Goal: Find specific page/section: Find specific page/section

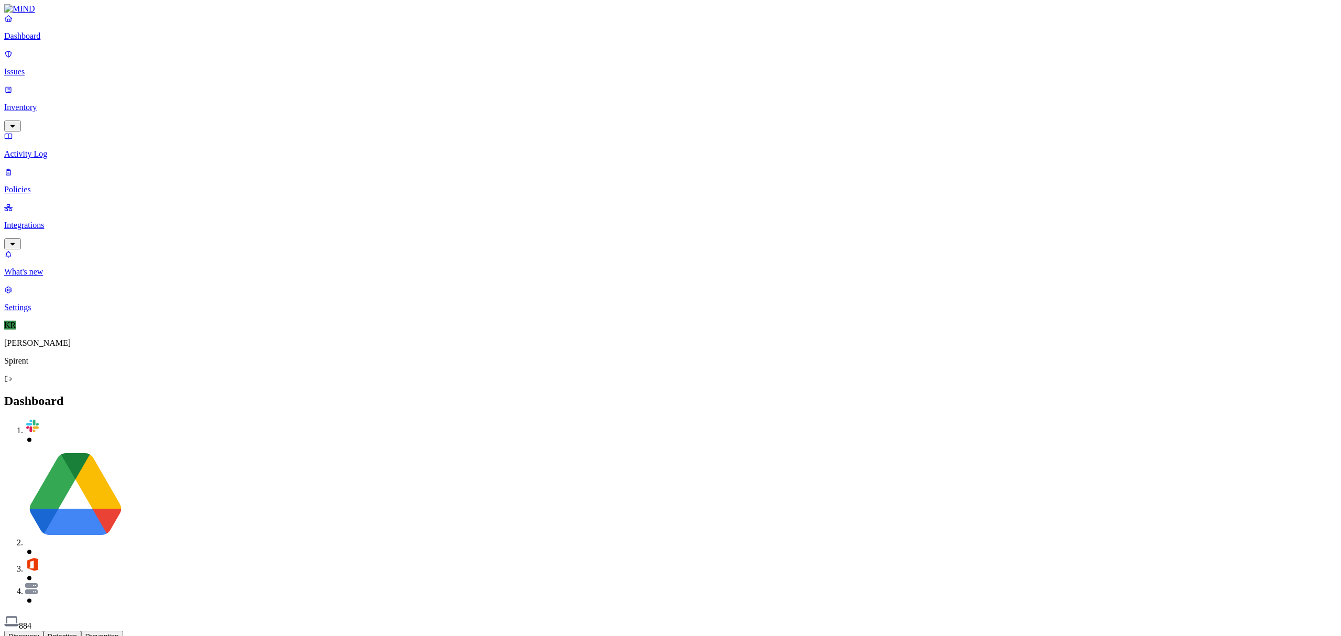
drag, startPoint x: 49, startPoint y: 63, endPoint x: 59, endPoint y: 63, distance: 10.0
click at [49, 67] on p "Issues" at bounding box center [670, 71] width 1333 height 9
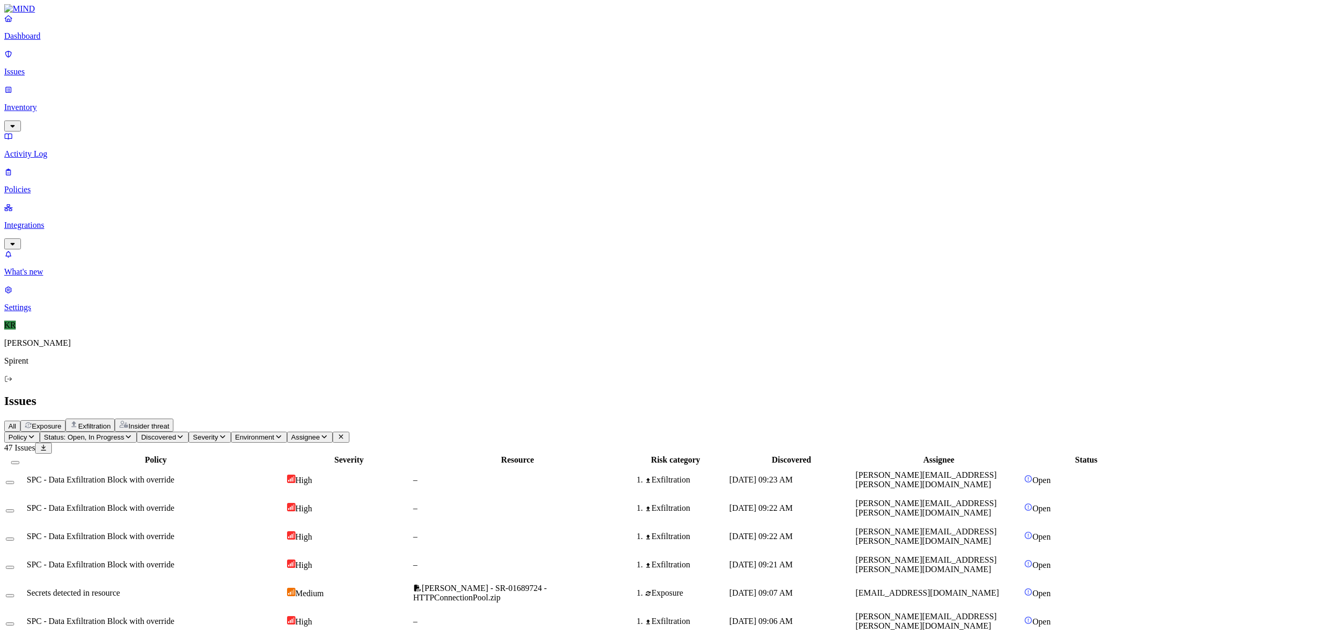
click at [42, 103] on p "Inventory" at bounding box center [670, 107] width 1333 height 9
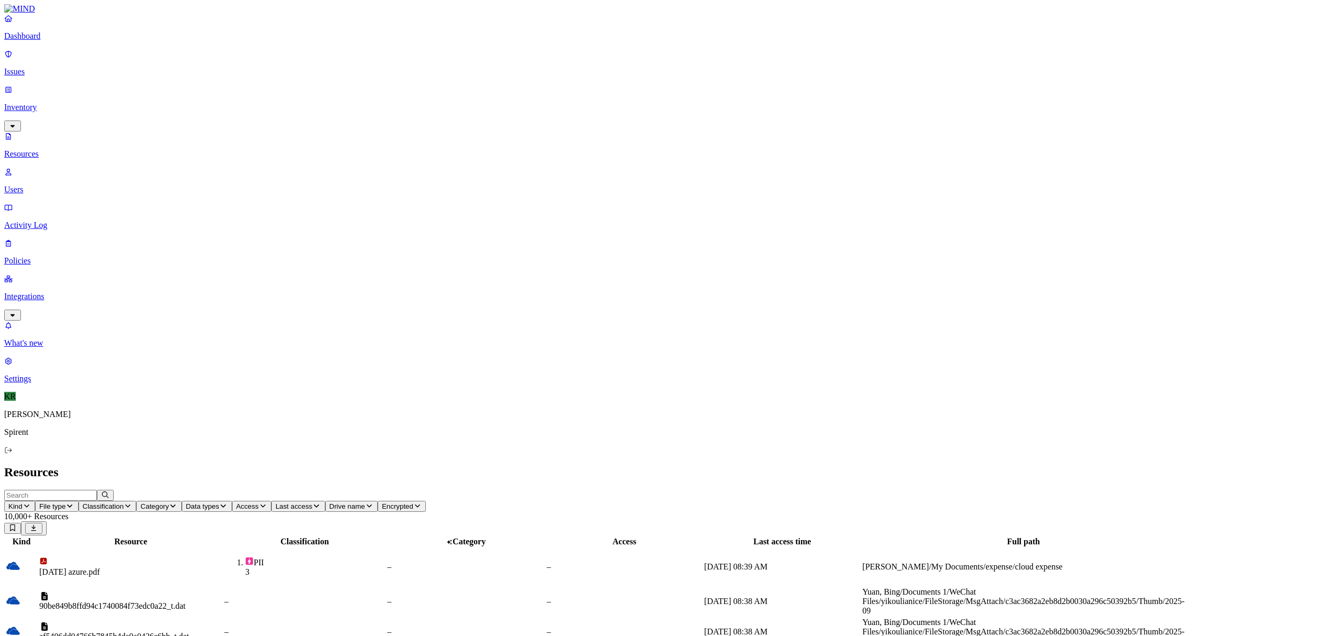
click at [43, 185] on p "Users" at bounding box center [670, 189] width 1333 height 9
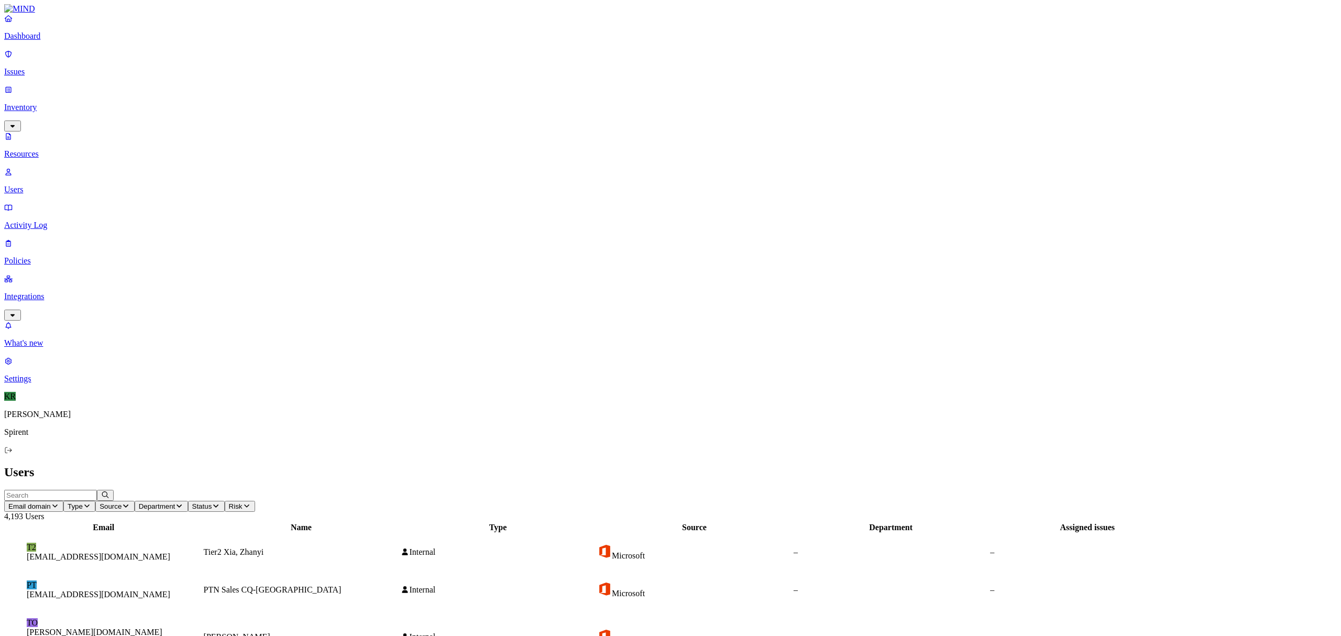
click at [97, 490] on input "text" at bounding box center [50, 495] width 93 height 11
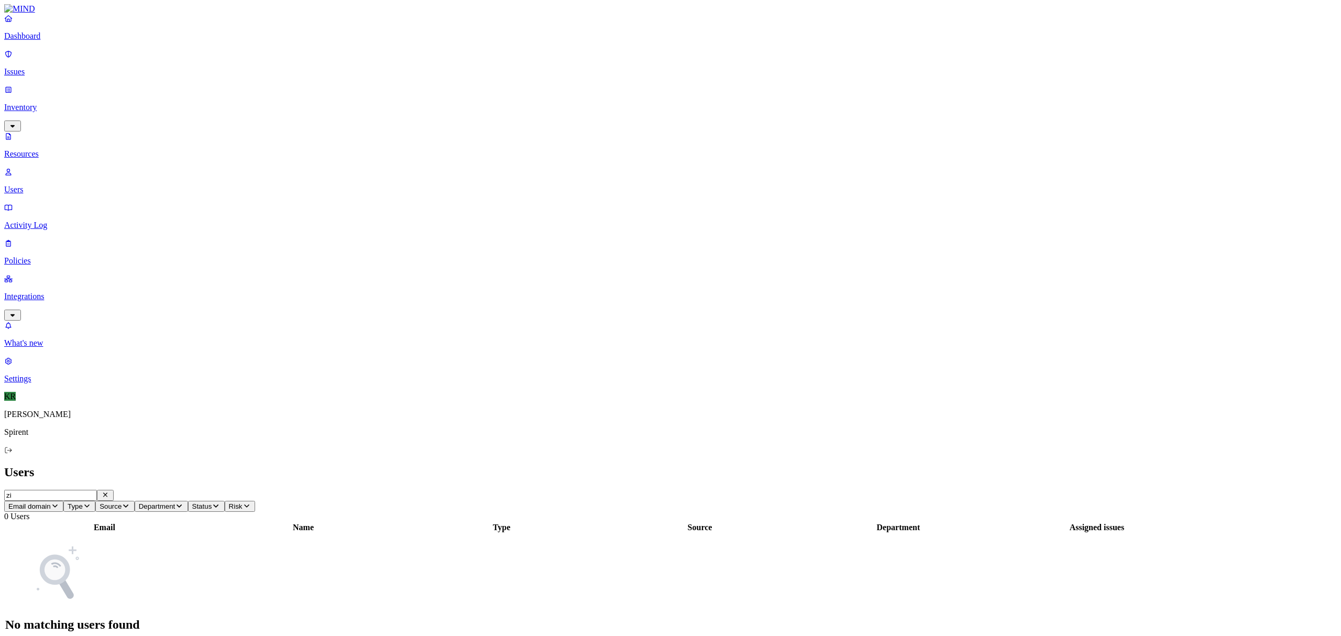
type input "z"
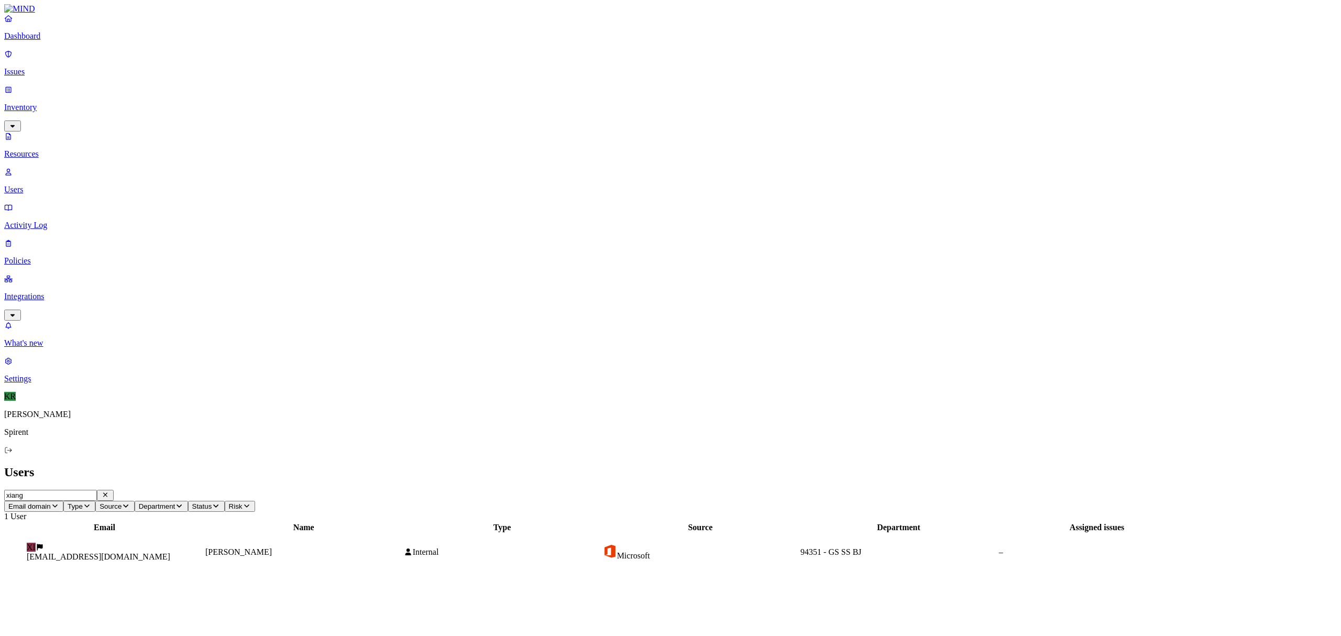
type input "xiang"
click at [182, 552] on figcaption "[EMAIL_ADDRESS][DOMAIN_NAME]" at bounding box center [105, 556] width 156 height 9
click at [17, 582] on icon "button" at bounding box center [12, 585] width 8 height 7
click at [34, 68] on p "Issues" at bounding box center [670, 71] width 1333 height 9
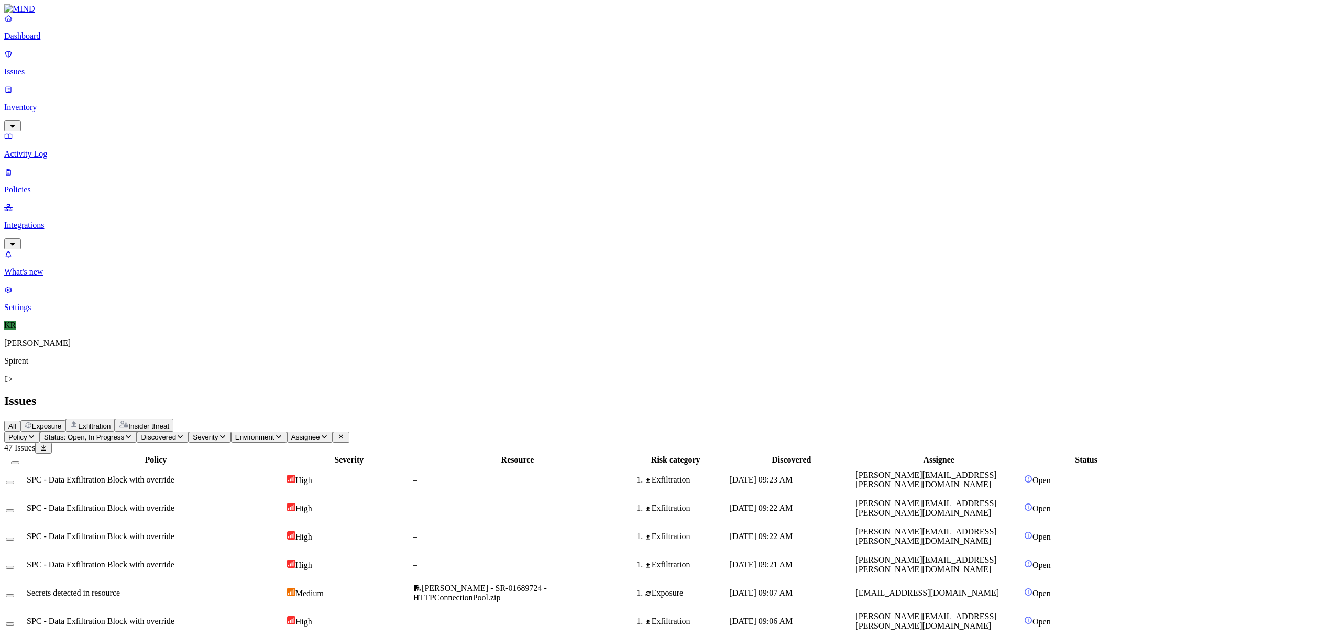
click at [137, 432] on button "Status: Open, In Progress" at bounding box center [88, 437] width 97 height 11
click at [190, 157] on button "button" at bounding box center [194, 158] width 8 height 3
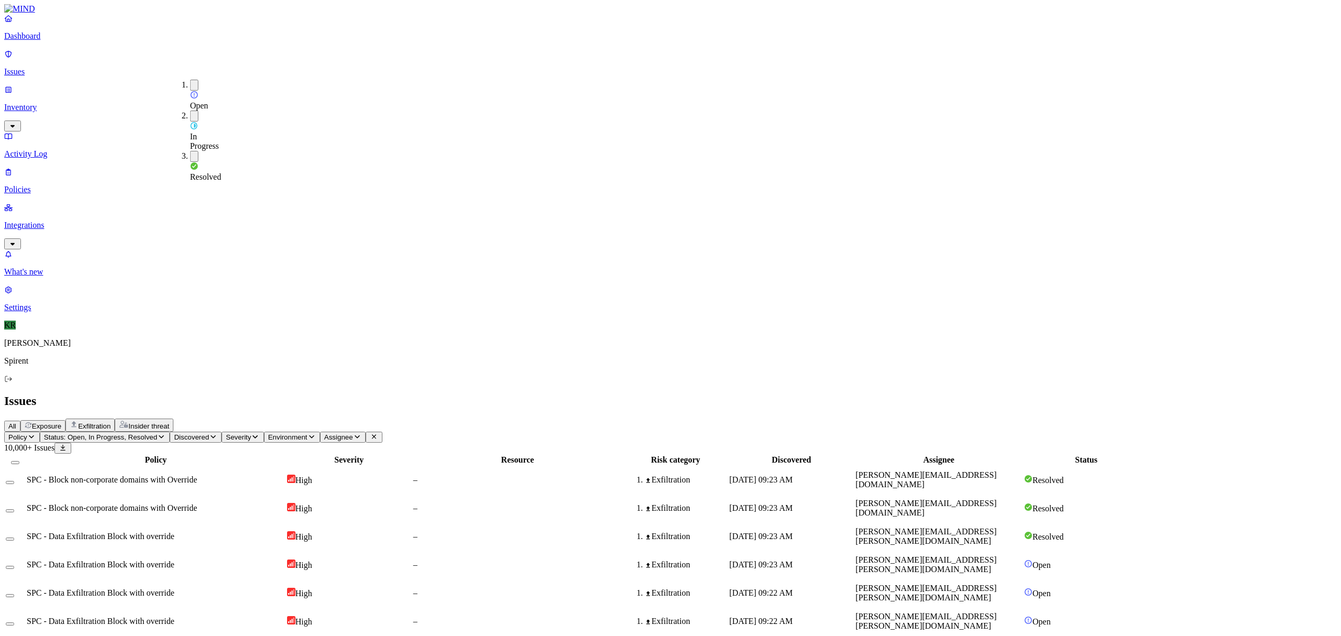
click at [353, 433] on span "Assignee" at bounding box center [338, 437] width 29 height 8
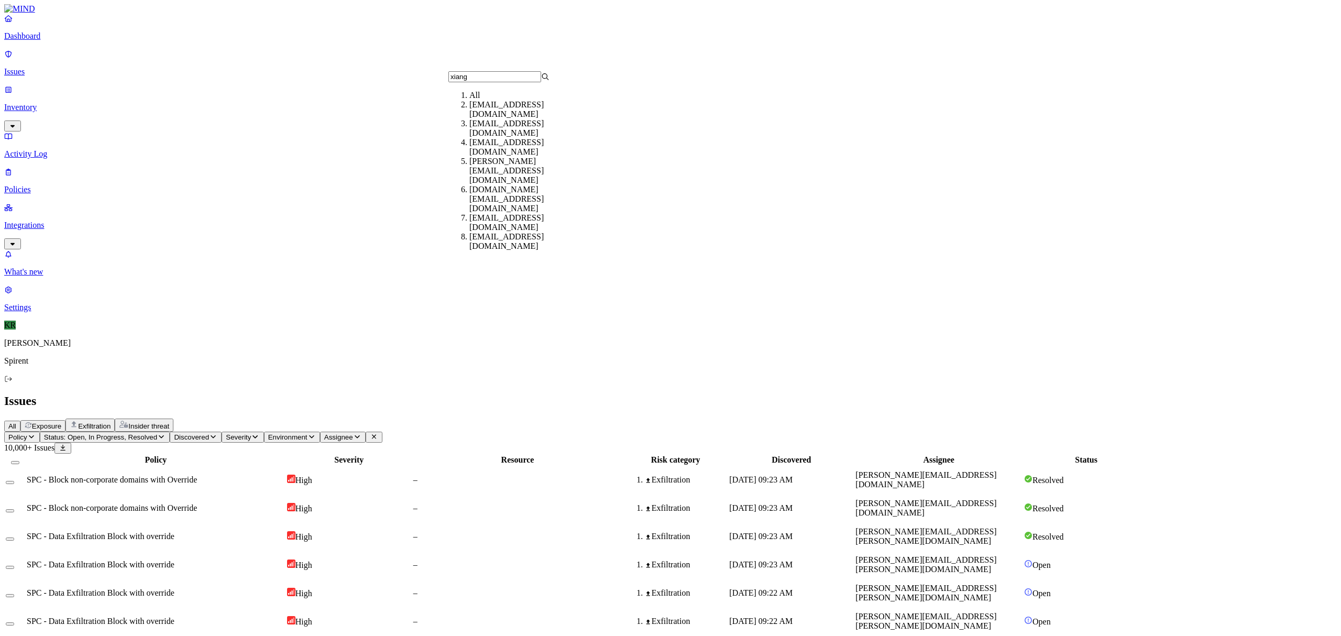
type input "xiang"
click at [484, 116] on div "[EMAIL_ADDRESS][DOMAIN_NAME]" at bounding box center [519, 109] width 101 height 19
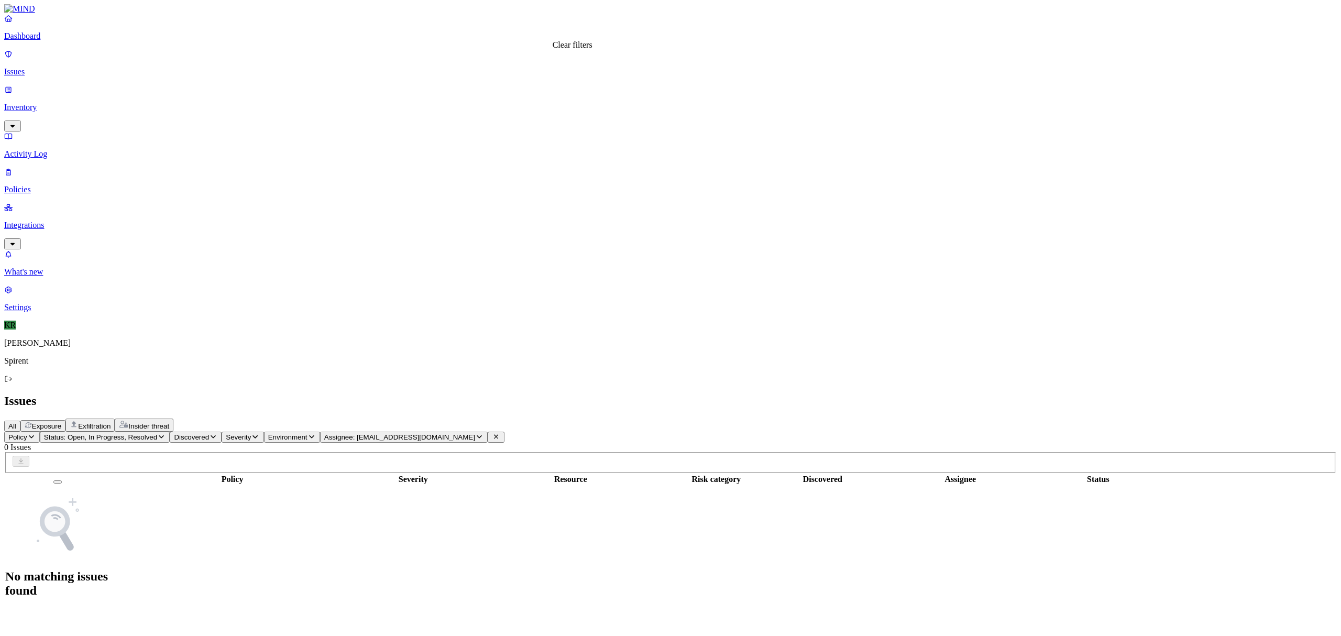
click at [500, 433] on icon at bounding box center [496, 436] width 8 height 7
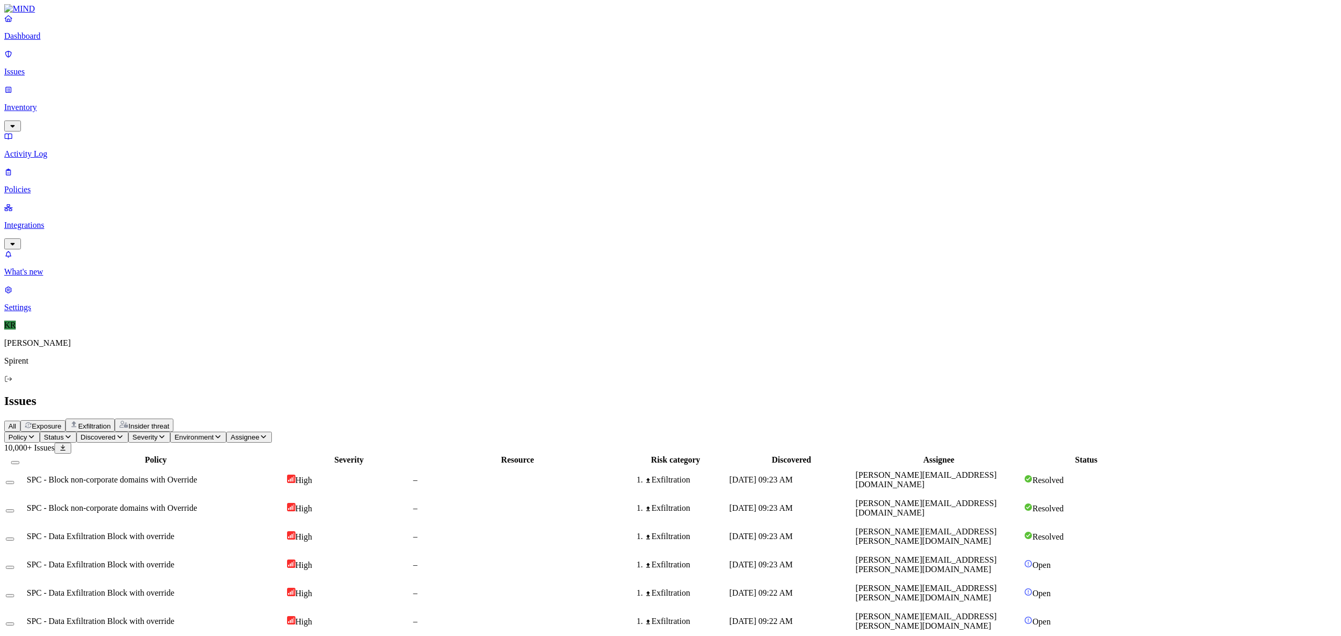
click at [47, 41] on link "Dashboard" at bounding box center [670, 27] width 1333 height 27
